Goal: Information Seeking & Learning: Learn about a topic

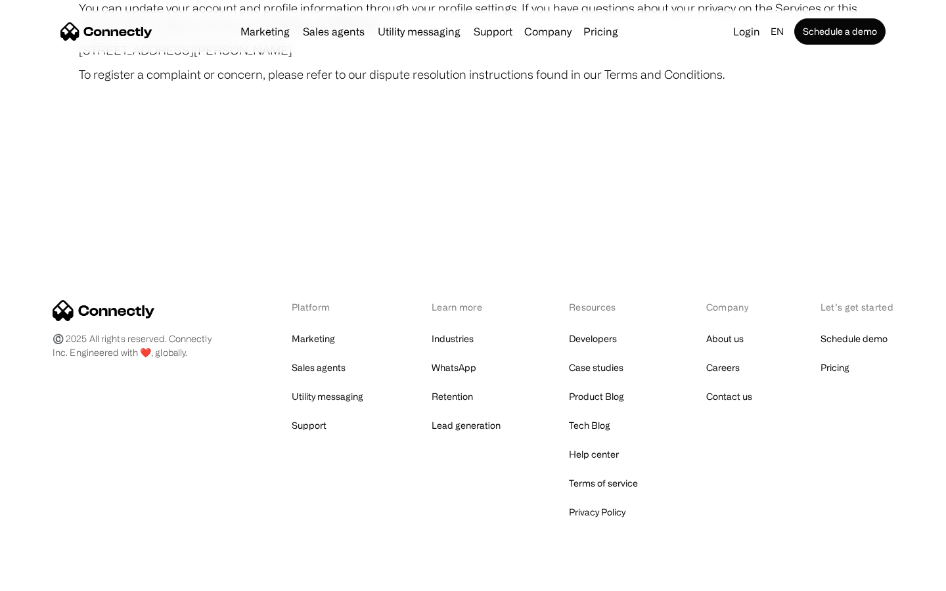
scroll to position [7645, 0]
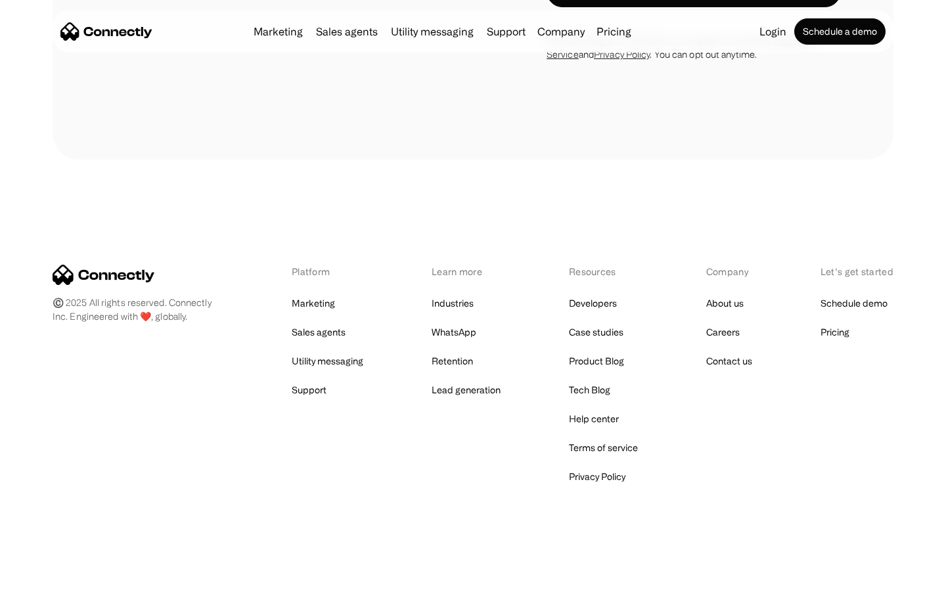
scroll to position [2221, 0]
